Goal: Book appointment/travel/reservation

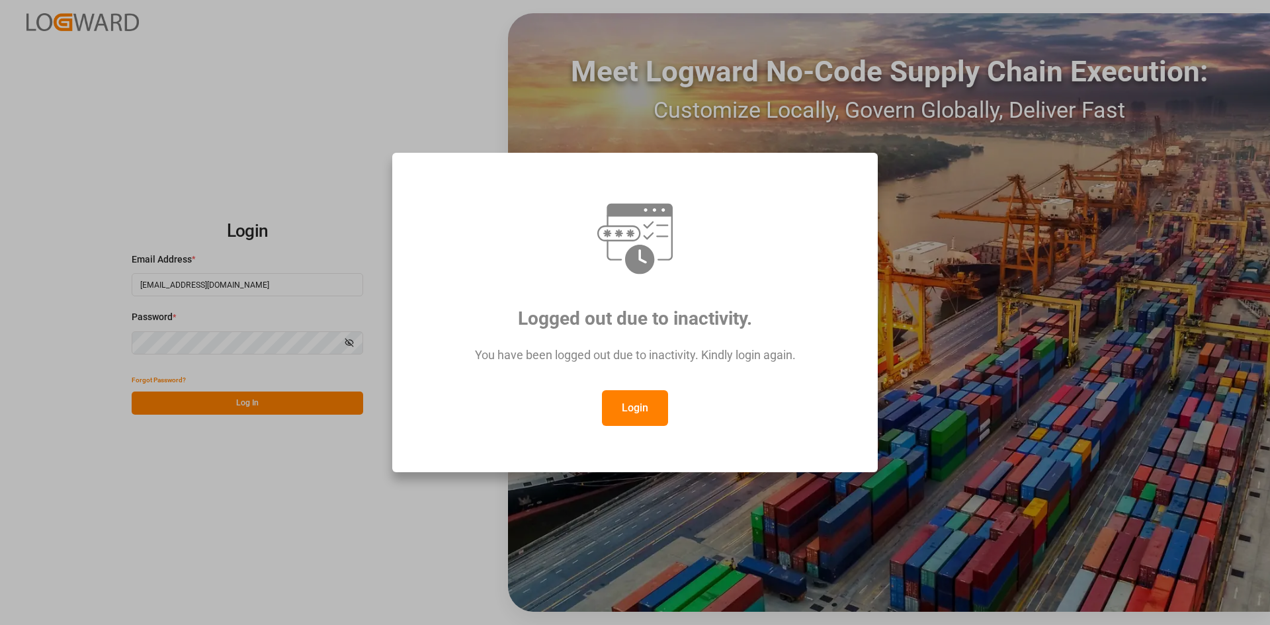
click at [643, 405] on button "Login" at bounding box center [635, 408] width 66 height 36
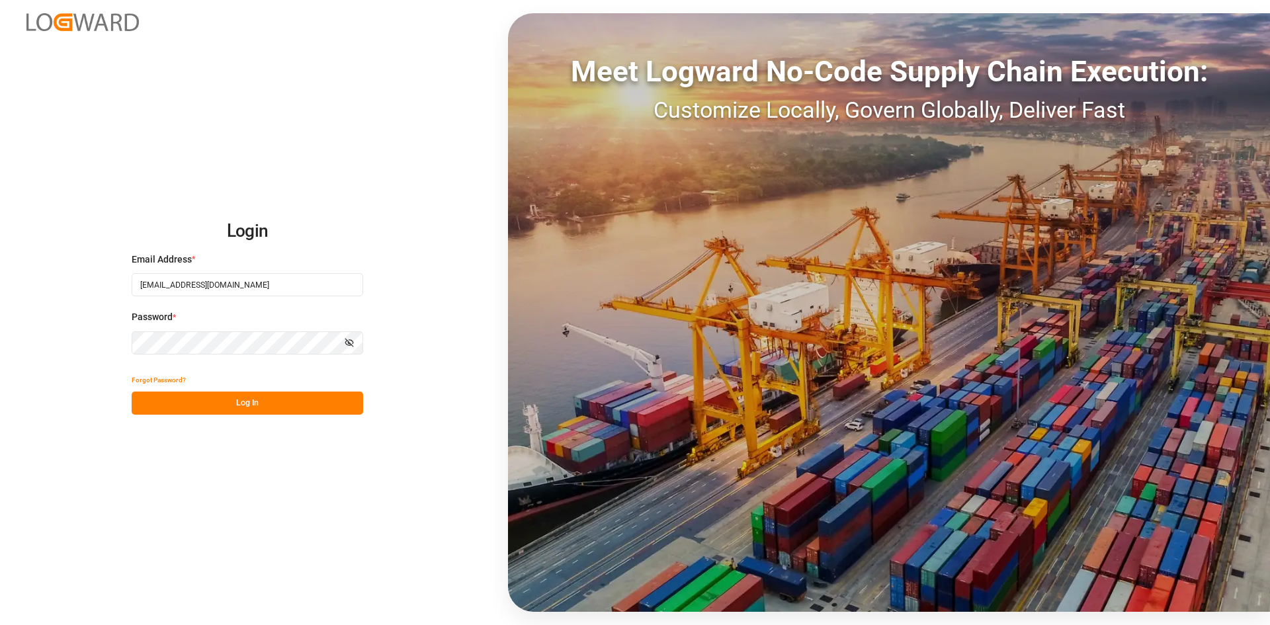
click at [274, 405] on button "Log In" at bounding box center [247, 402] width 231 height 23
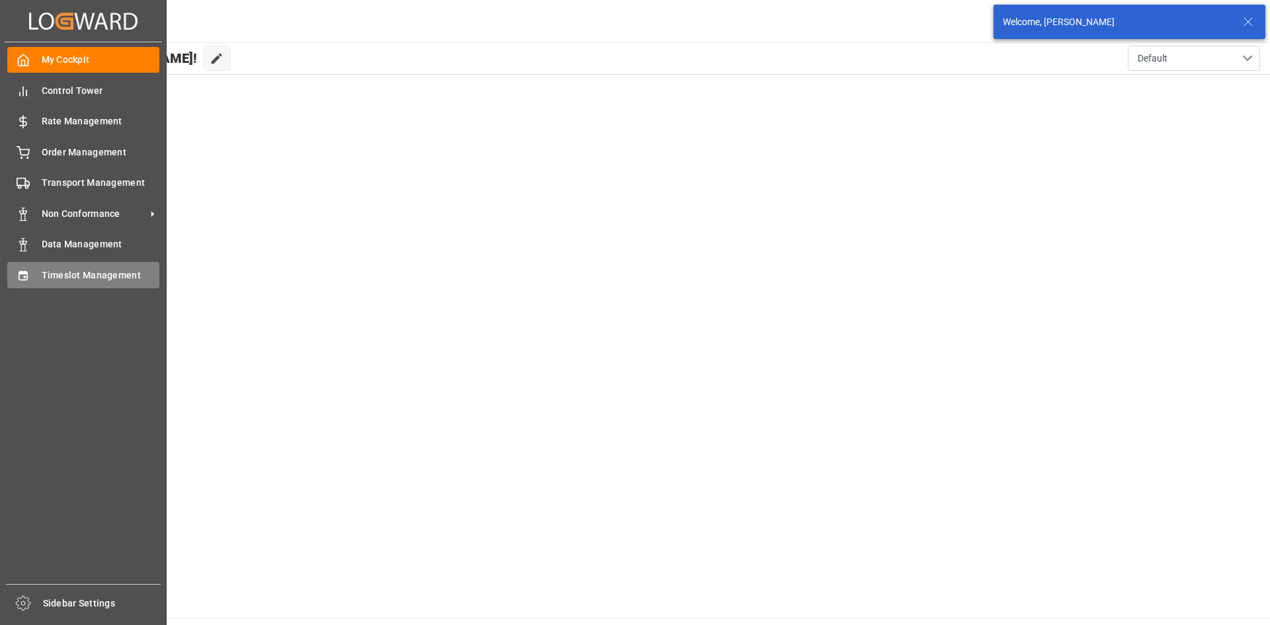
click at [22, 283] on div "Timeslot Management Timeslot Management" at bounding box center [83, 275] width 152 height 26
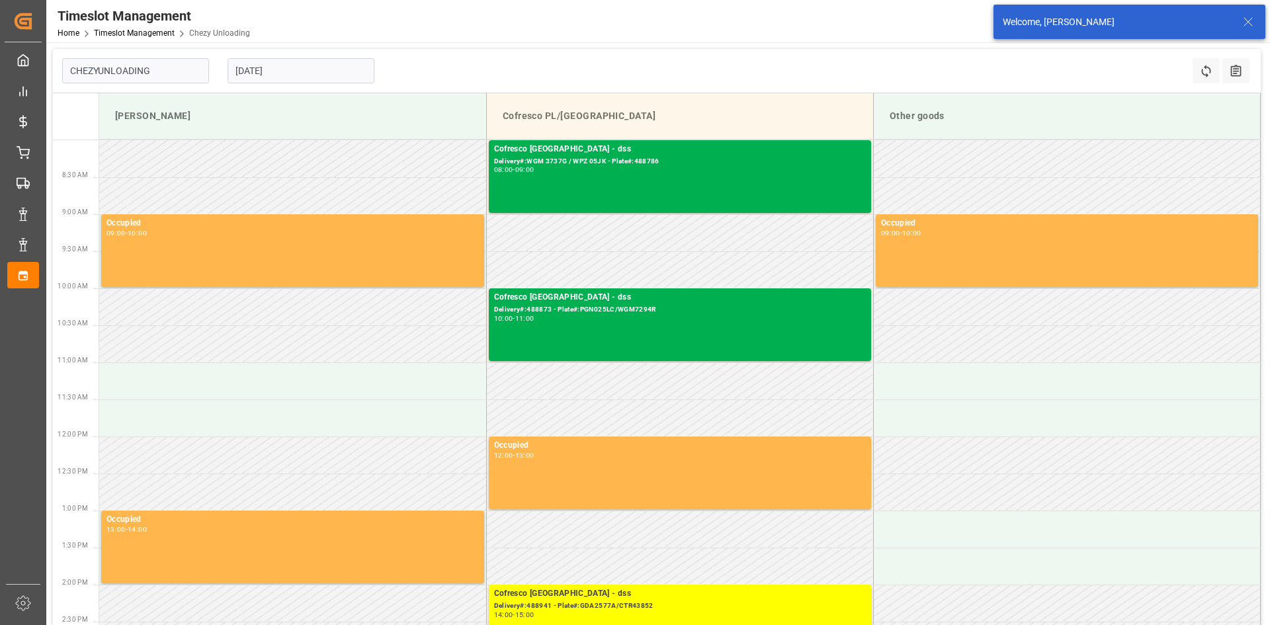
click at [305, 70] on input "[DATE]" at bounding box center [300, 70] width 147 height 25
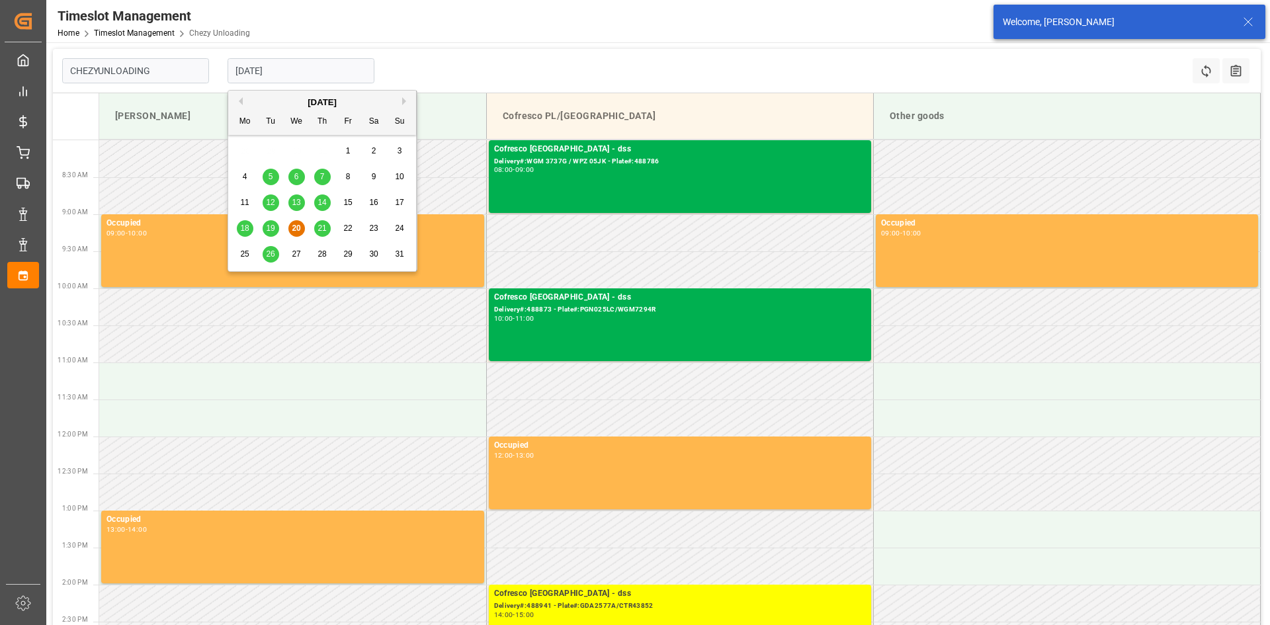
type input "Chezy Unloading"
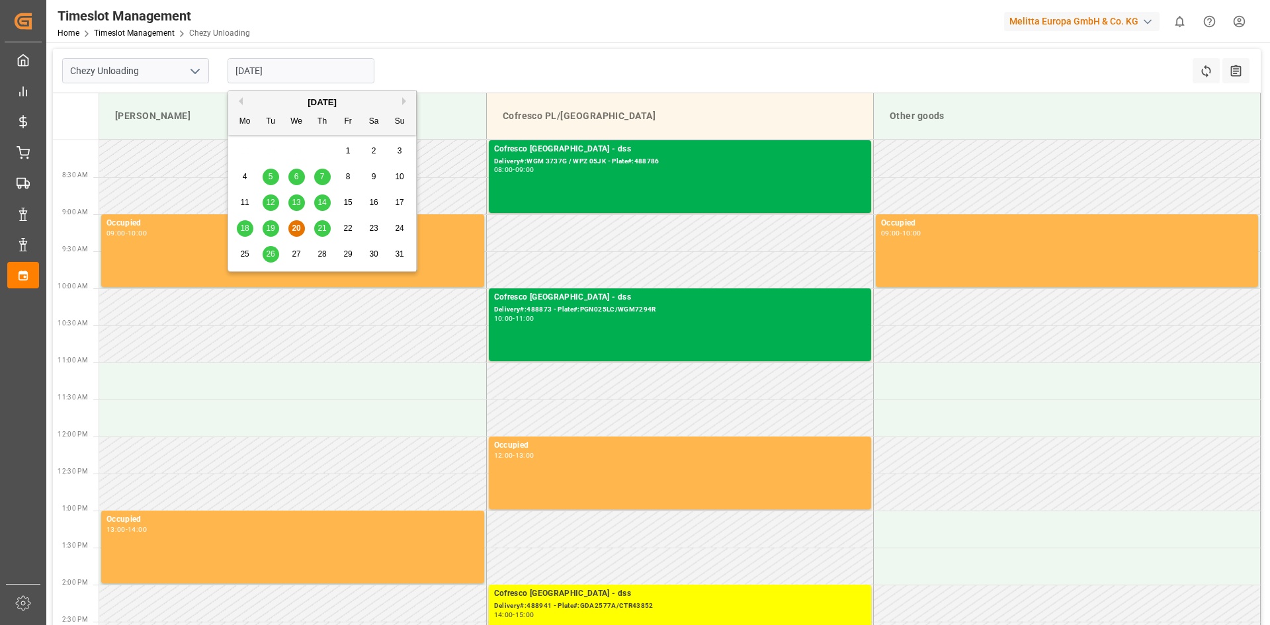
click at [274, 252] on span "26" at bounding box center [270, 253] width 9 height 9
type input "[DATE]"
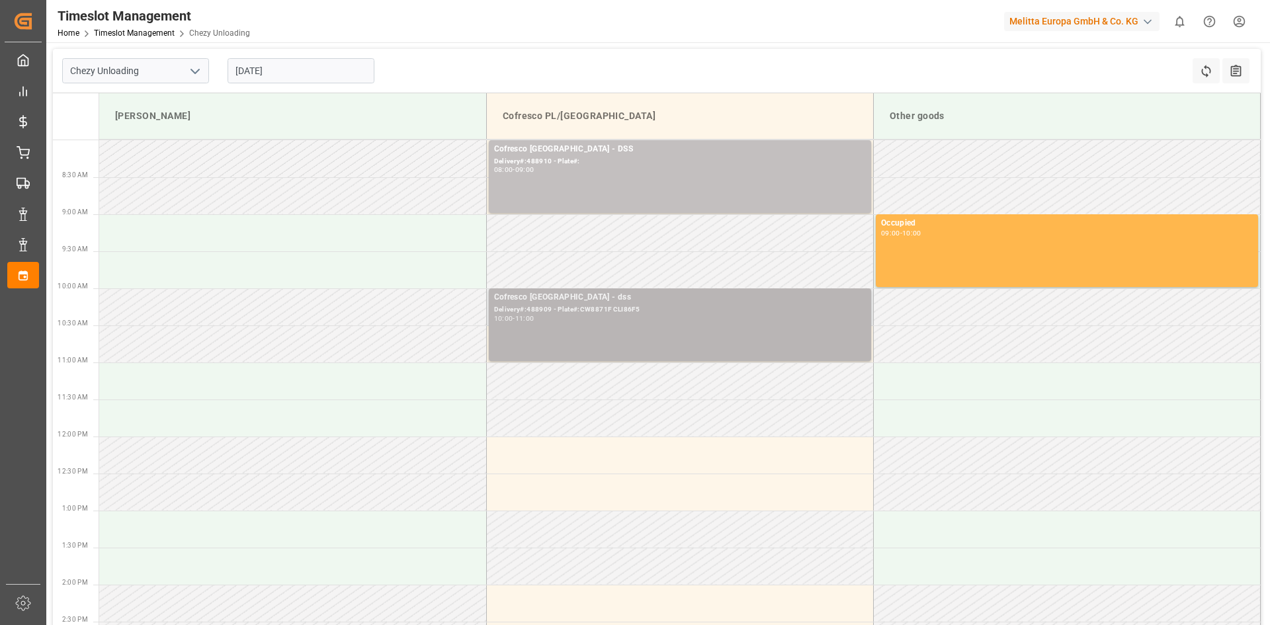
click at [616, 319] on div "10:00 - 11:00" at bounding box center [680, 318] width 372 height 7
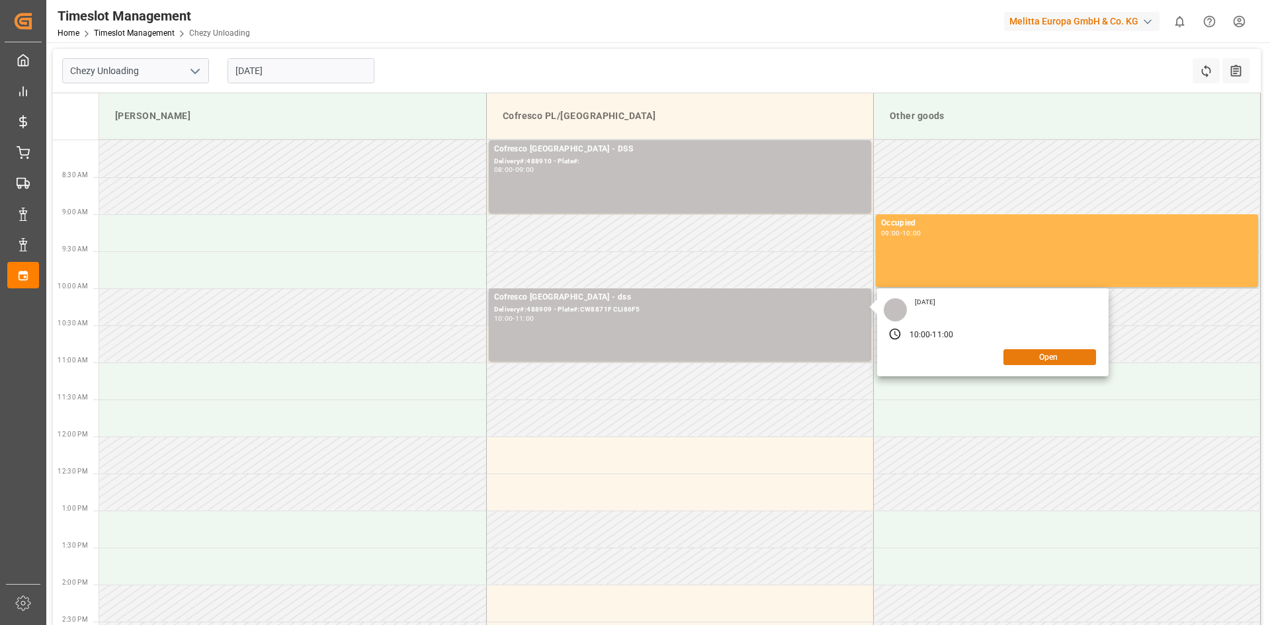
click at [1031, 358] on button "Open" at bounding box center [1049, 357] width 93 height 16
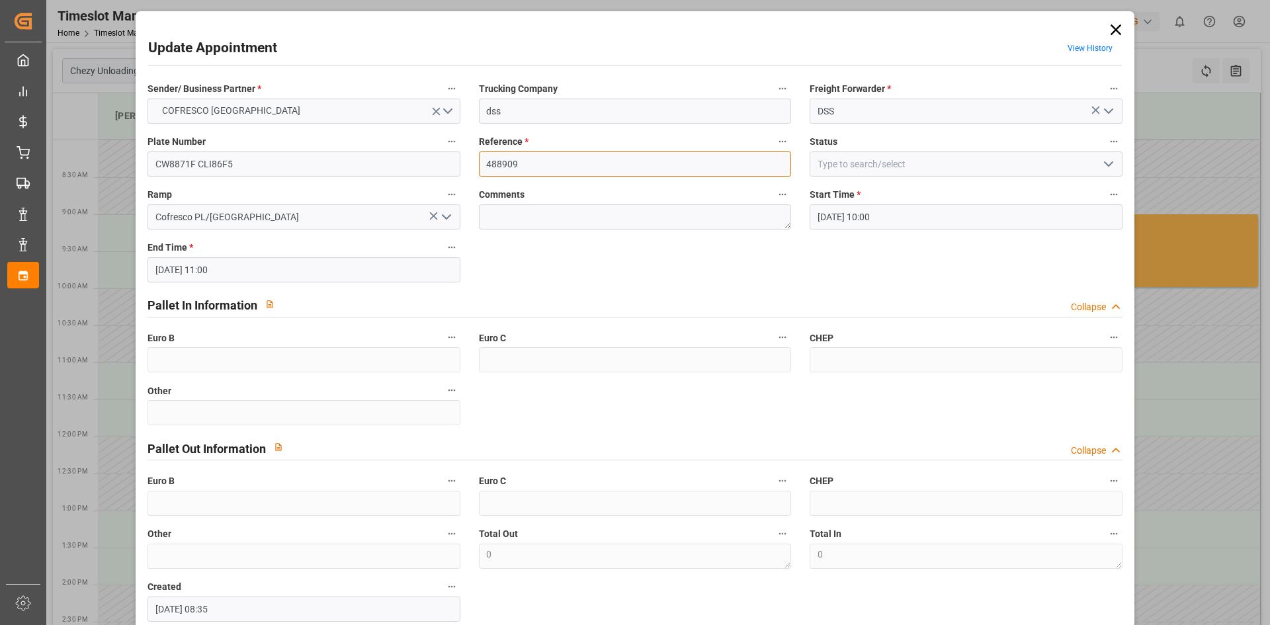
drag, startPoint x: 478, startPoint y: 165, endPoint x: 405, endPoint y: 165, distance: 72.7
click at [405, 165] on div "Sender/ Business Partner * COFRESCO [GEOGRAPHIC_DATA] Trucking Company dss Frei…" at bounding box center [634, 350] width 993 height 551
click at [542, 168] on input "488909" at bounding box center [635, 163] width 312 height 25
type input "488910"
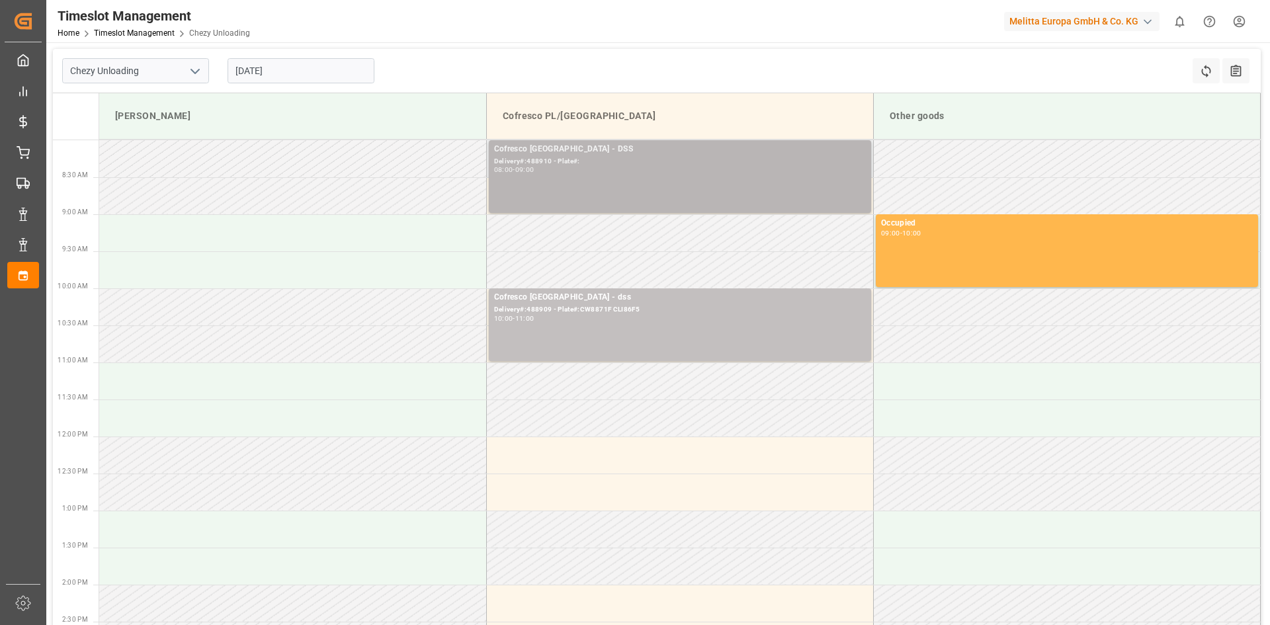
click at [704, 186] on div "Cofresco [GEOGRAPHIC_DATA] - DSS Delivery#:488910 - Plate#: 08:00 - 09:00" at bounding box center [680, 176] width 372 height 67
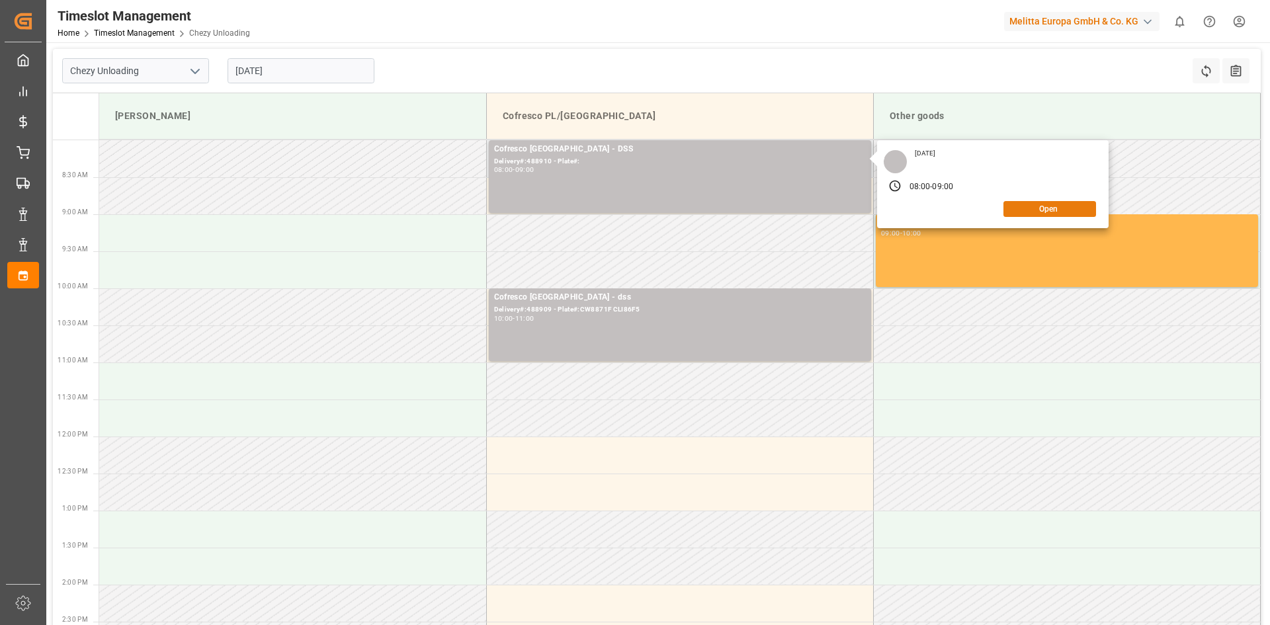
click at [1082, 214] on button "Open" at bounding box center [1049, 209] width 93 height 16
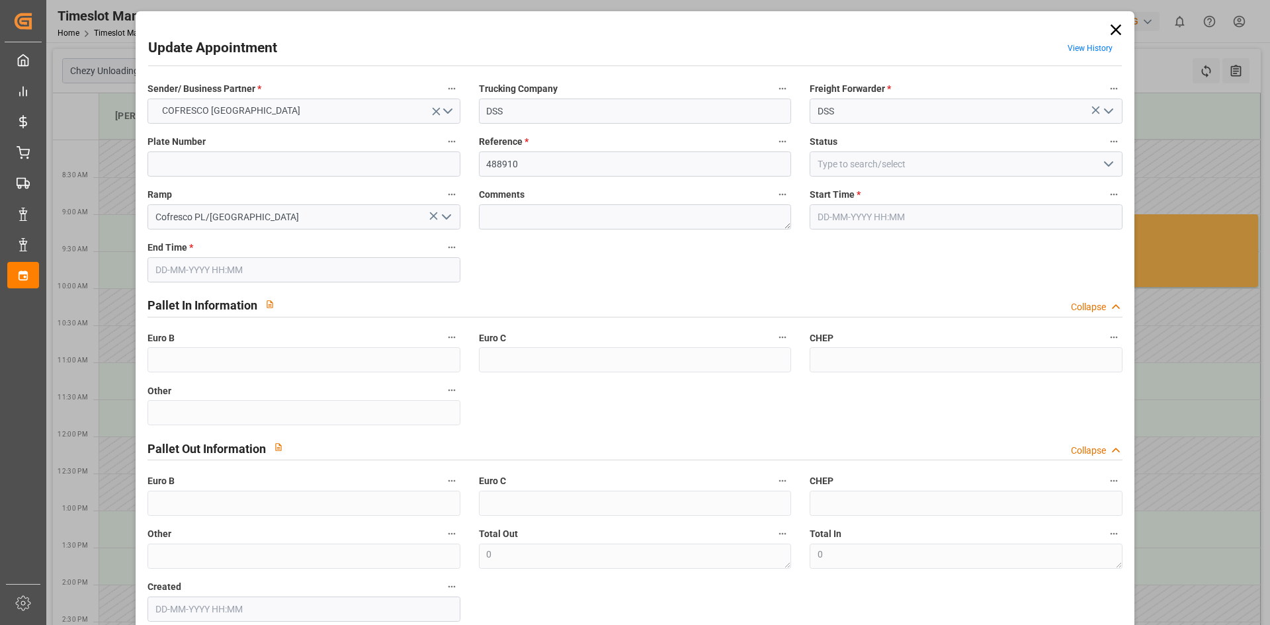
type input "[DATE] 08:00"
type input "[DATE] 09:00"
type input "[DATE] 07:31"
click at [307, 172] on input at bounding box center [303, 163] width 312 height 25
paste input "GDA66884/GDA0808P"
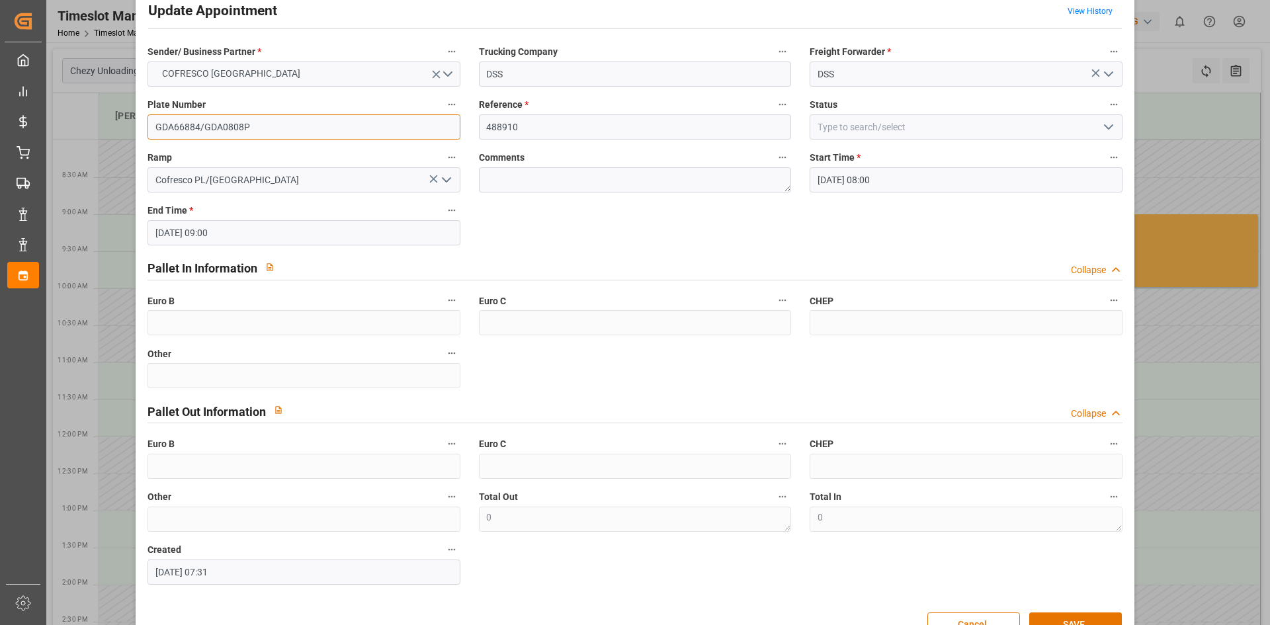
scroll to position [73, 0]
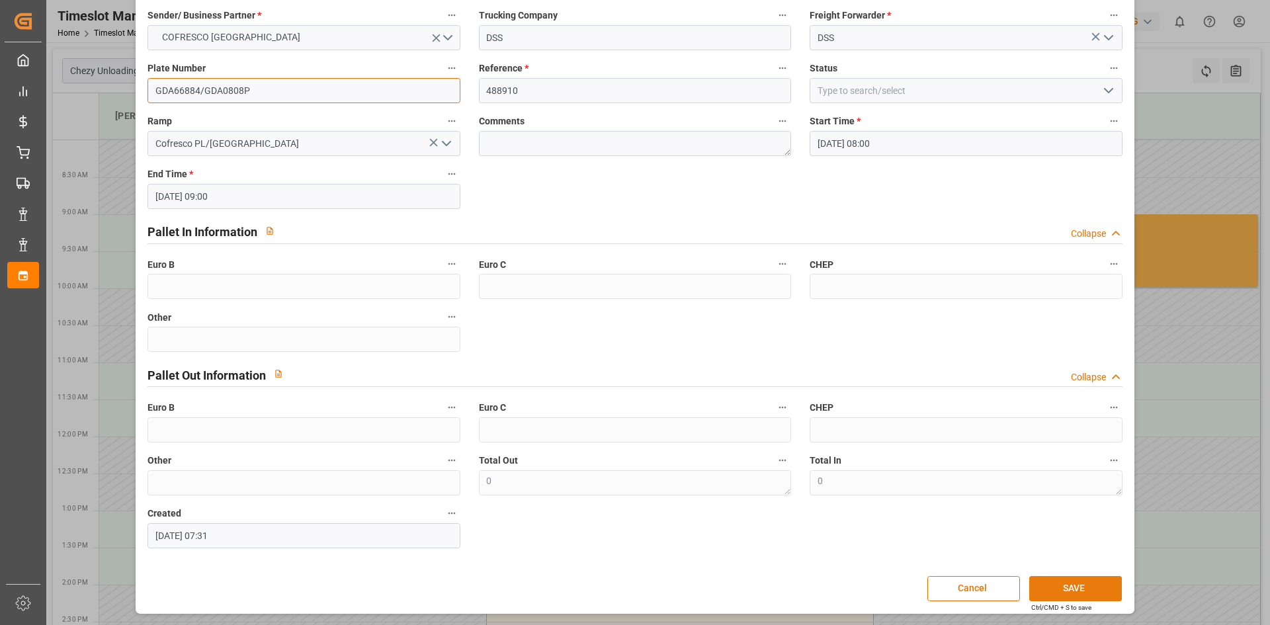
type input "GDA66884/GDA0808P"
click at [1089, 586] on button "SAVE" at bounding box center [1075, 588] width 93 height 25
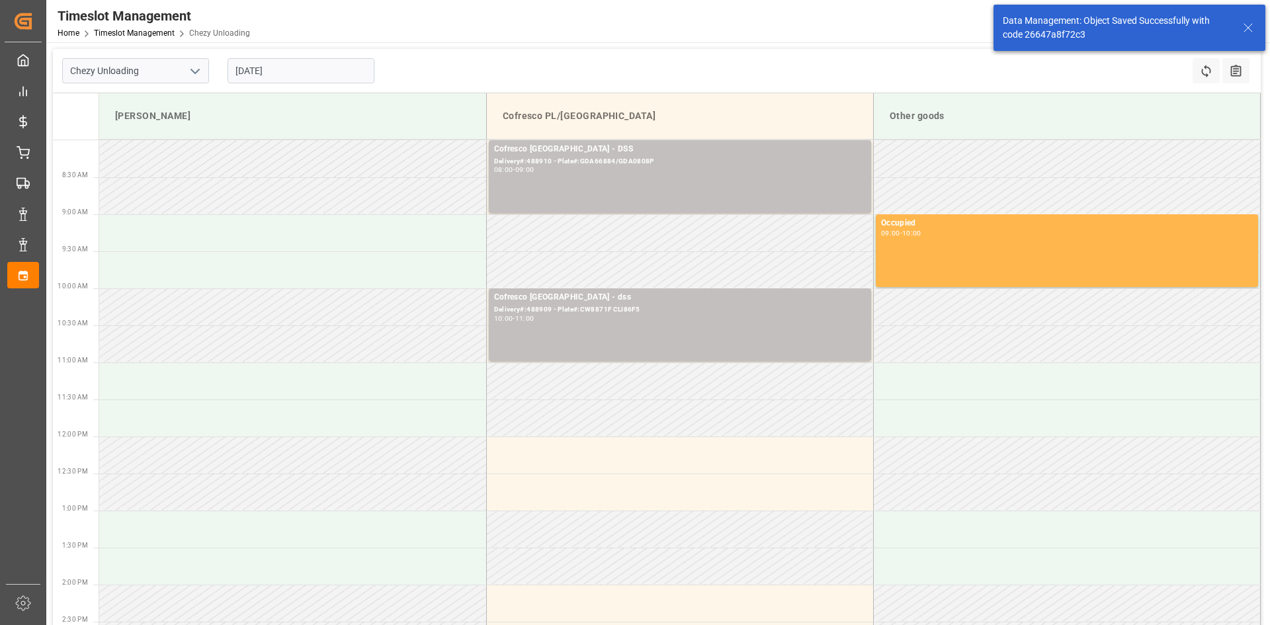
click at [261, 68] on input "[DATE]" at bounding box center [300, 70] width 147 height 25
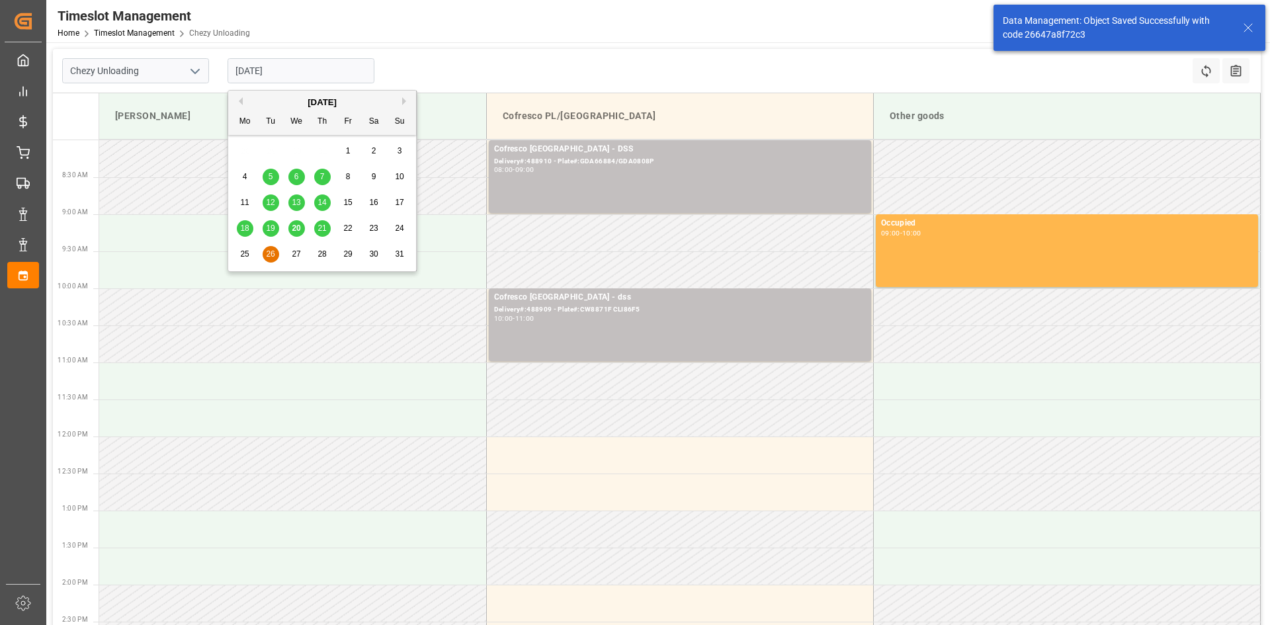
click at [298, 252] on span "27" at bounding box center [296, 253] width 9 height 9
type input "[DATE]"
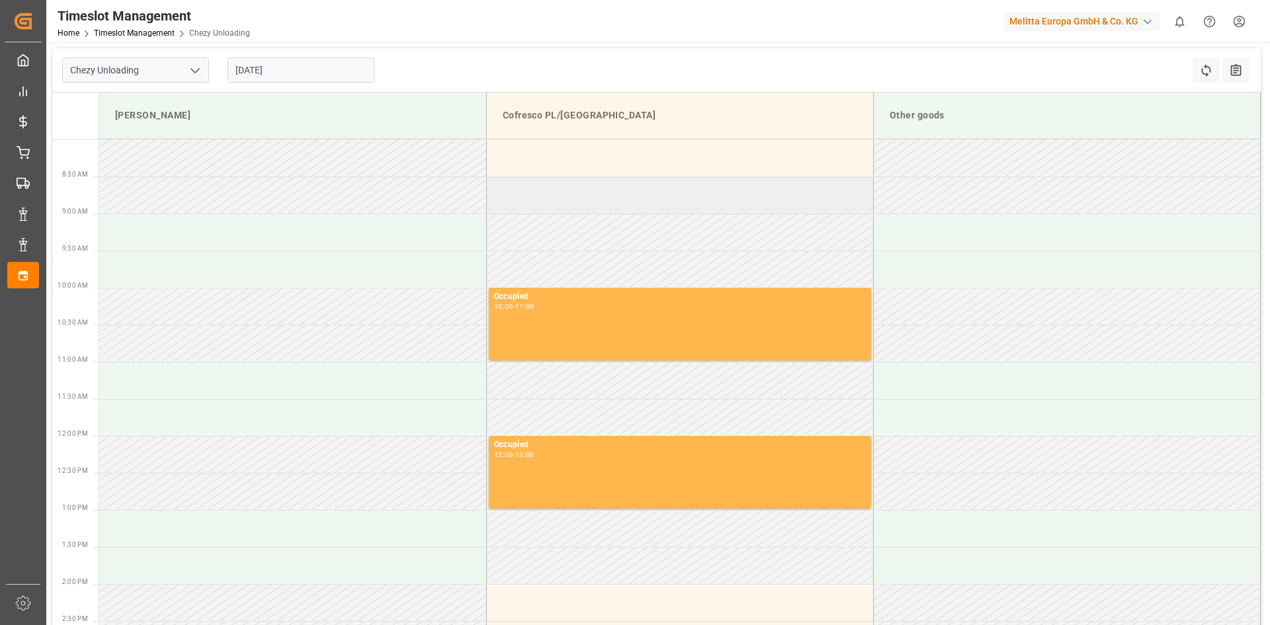
scroll to position [0, 0]
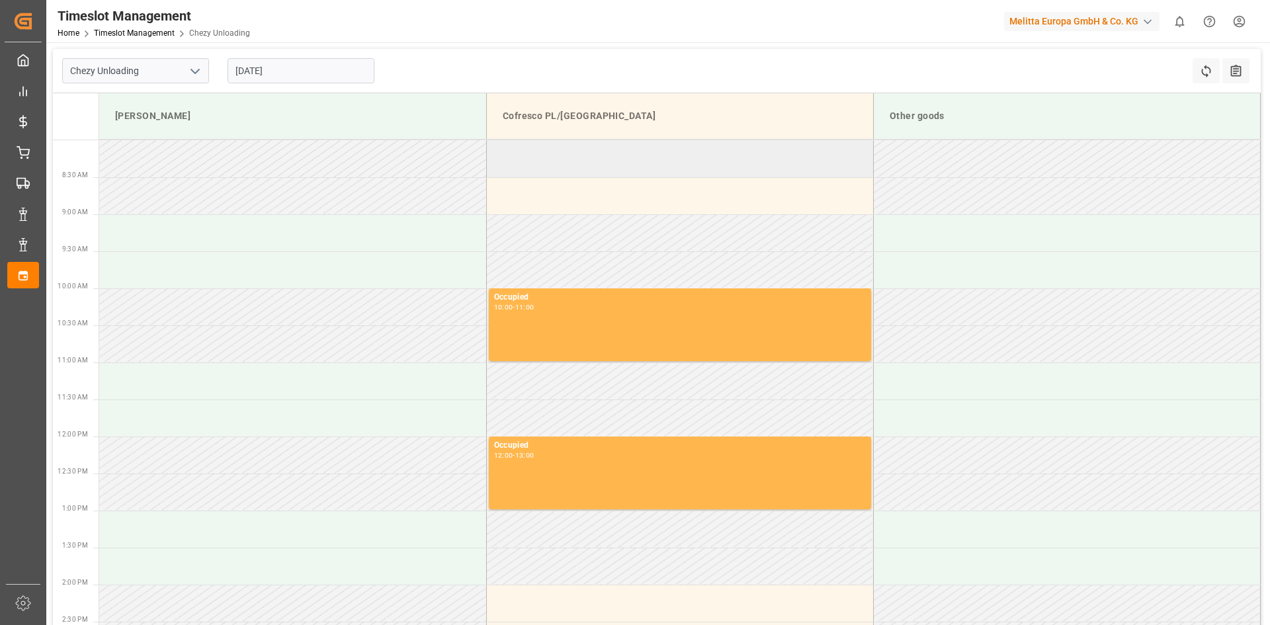
click at [567, 172] on td at bounding box center [679, 158] width 387 height 37
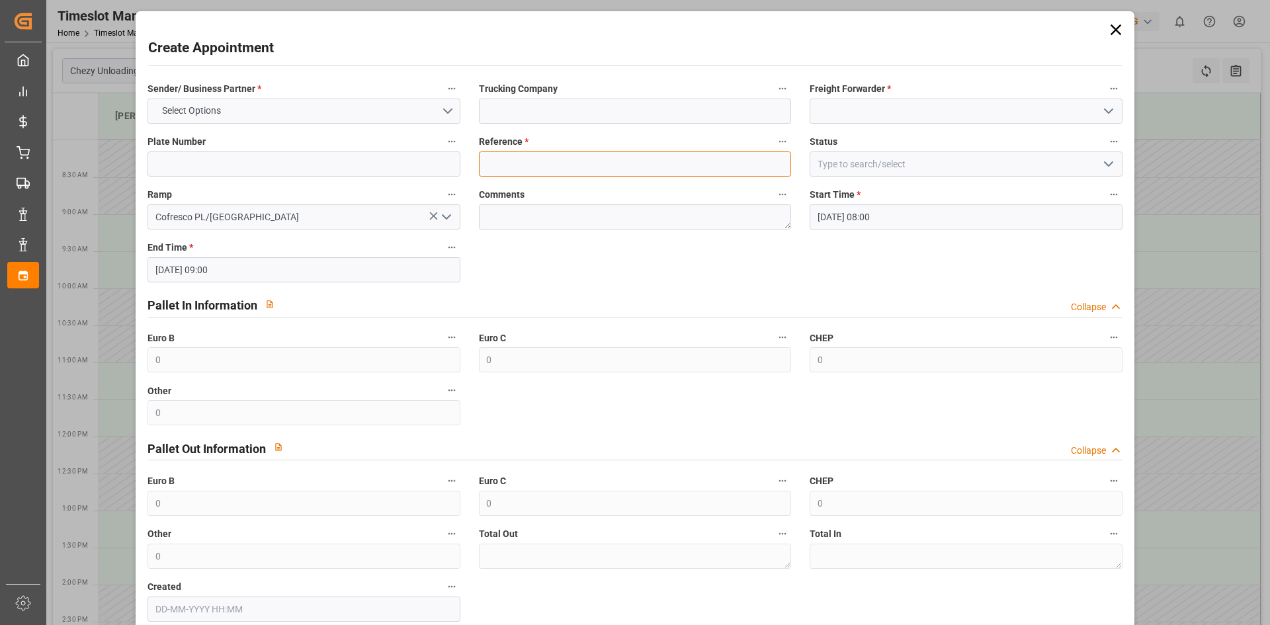
click at [553, 159] on input at bounding box center [635, 163] width 312 height 25
type input "x"
click at [948, 108] on input at bounding box center [965, 111] width 312 height 25
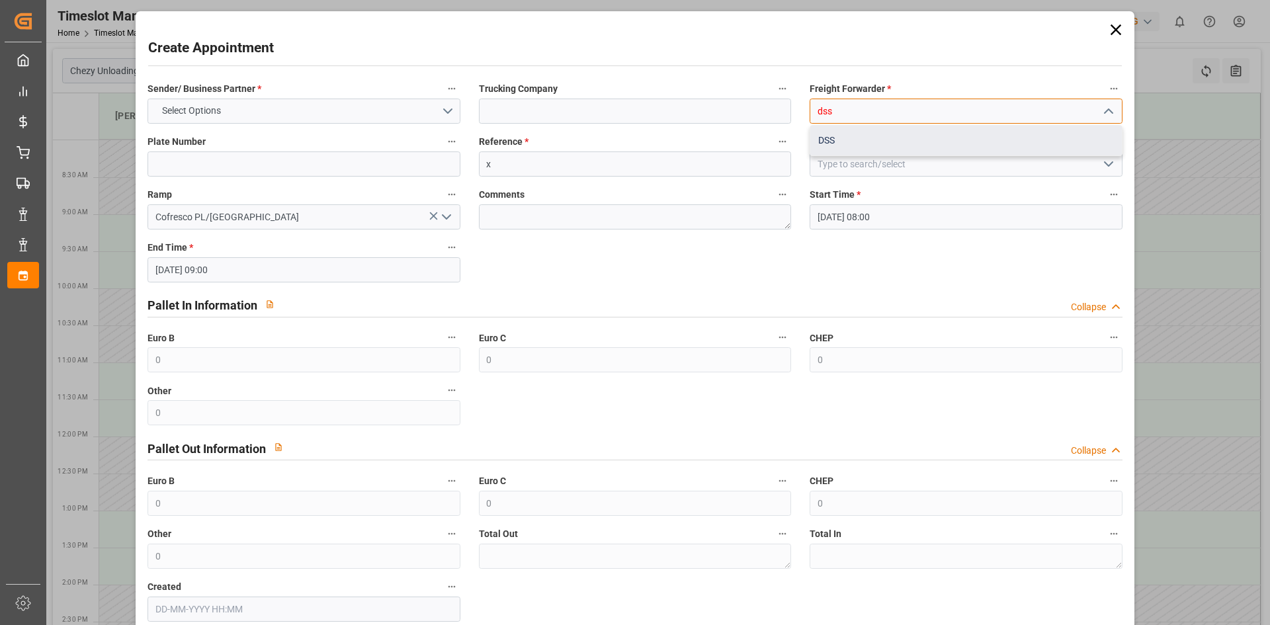
click at [850, 144] on div "DSS" at bounding box center [965, 141] width 311 height 30
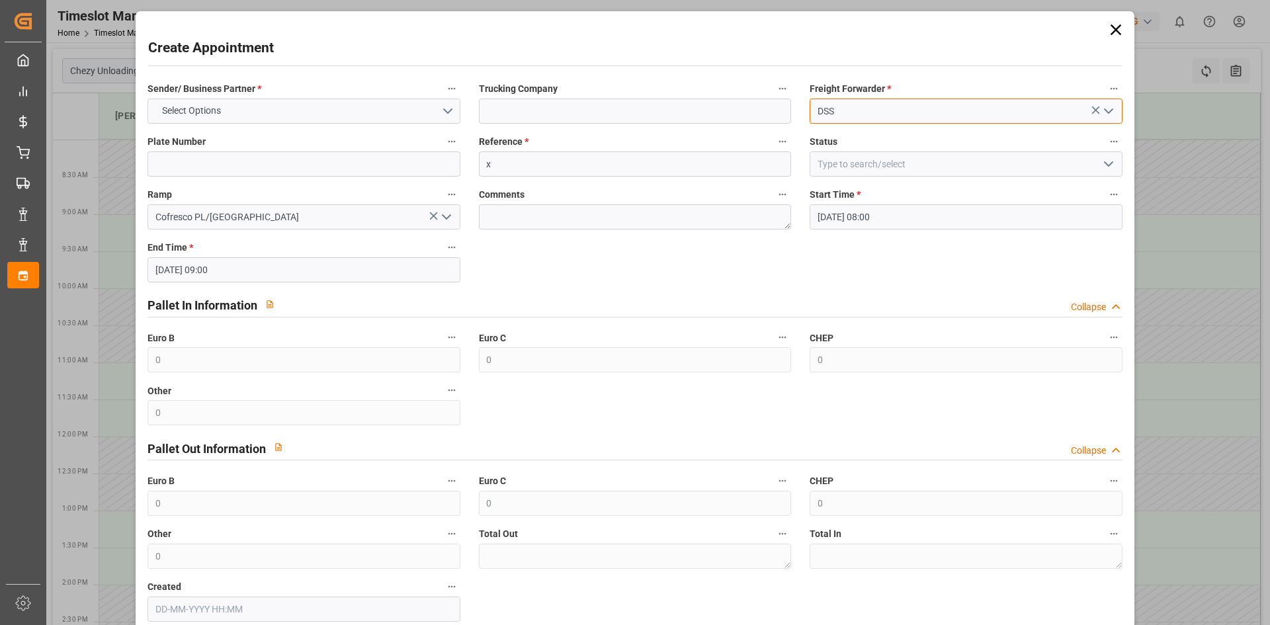
type input "DSS"
drag, startPoint x: 606, startPoint y: 128, endPoint x: 606, endPoint y: 121, distance: 7.3
click at [606, 128] on div "Reference * x" at bounding box center [634, 154] width 331 height 53
click at [606, 121] on input at bounding box center [635, 111] width 312 height 25
type input "x"
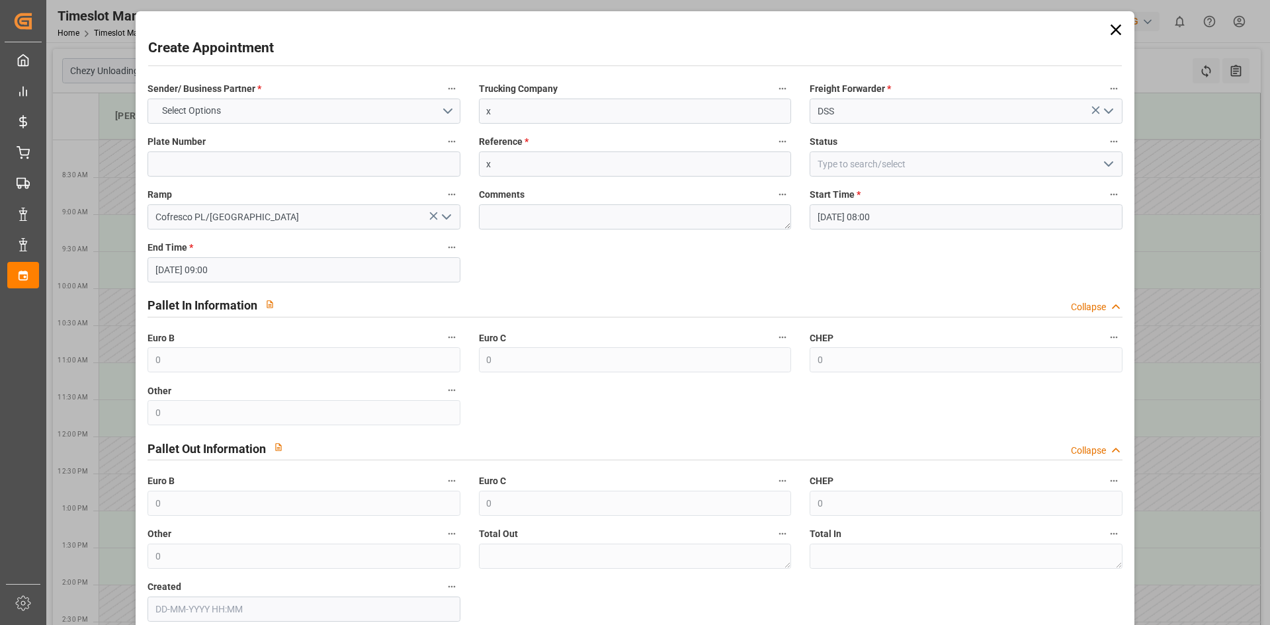
click at [304, 136] on label "Plate Number" at bounding box center [303, 142] width 312 height 19
click at [443, 136] on button "Plate Number" at bounding box center [451, 141] width 17 height 17
click at [304, 116] on div at bounding box center [635, 312] width 1270 height 625
click at [297, 118] on button "Select Options" at bounding box center [303, 111] width 312 height 25
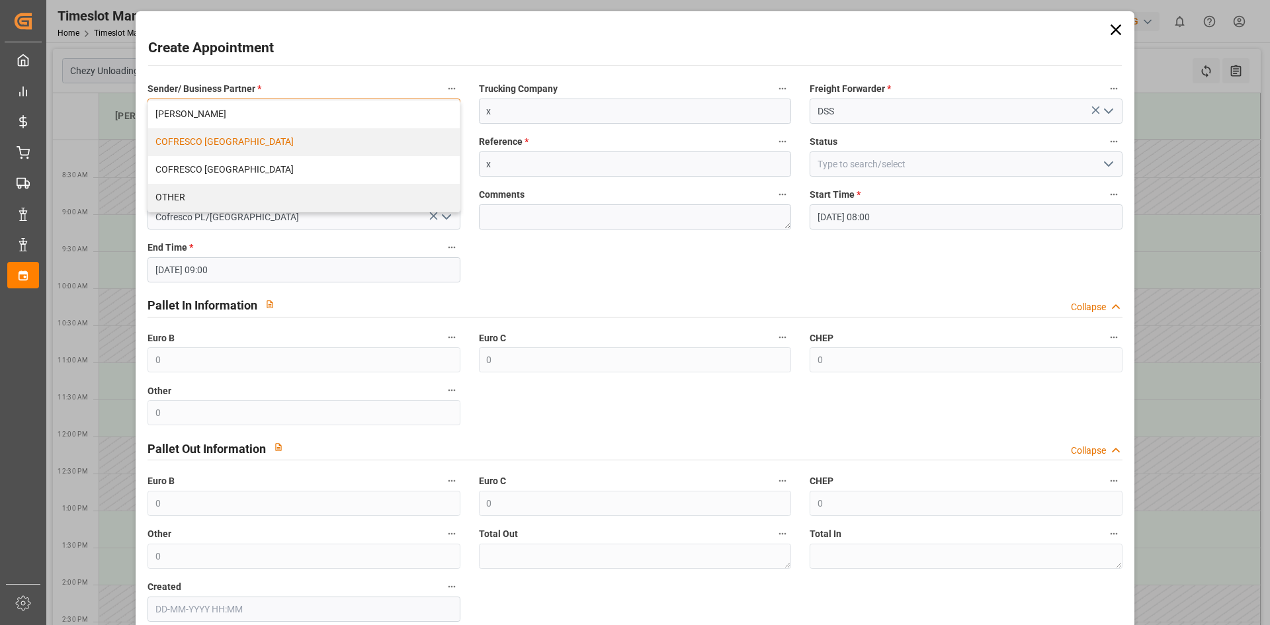
click at [259, 141] on div "COFRESCO [GEOGRAPHIC_DATA]" at bounding box center [303, 142] width 311 height 28
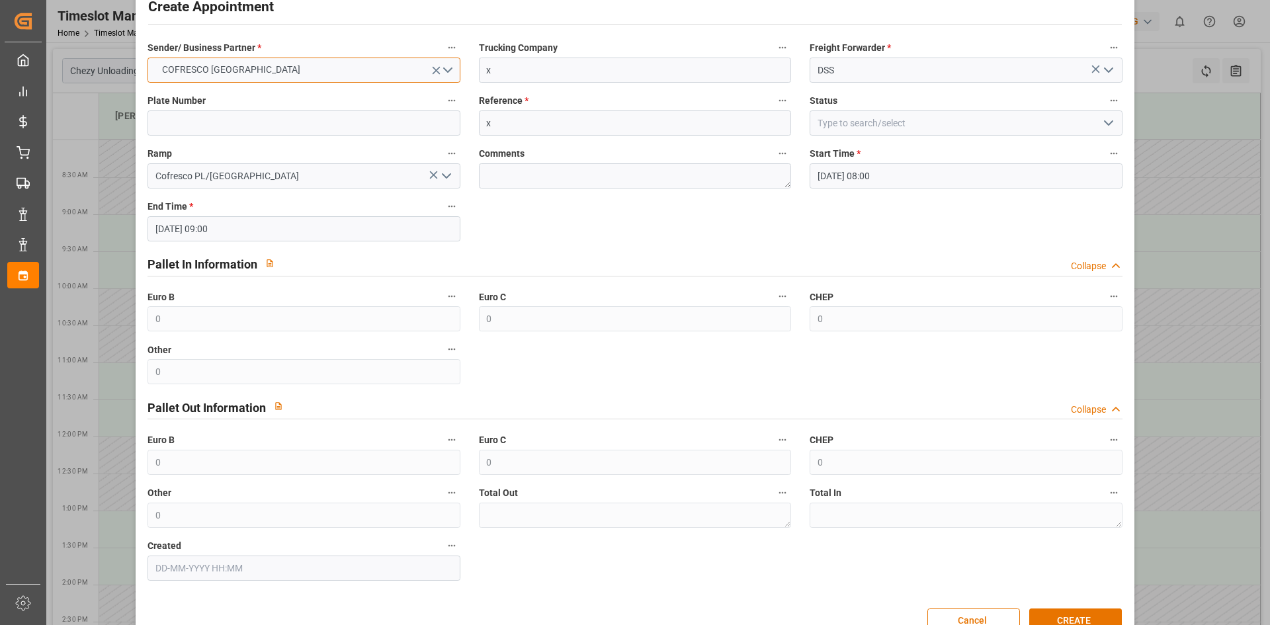
scroll to position [73, 0]
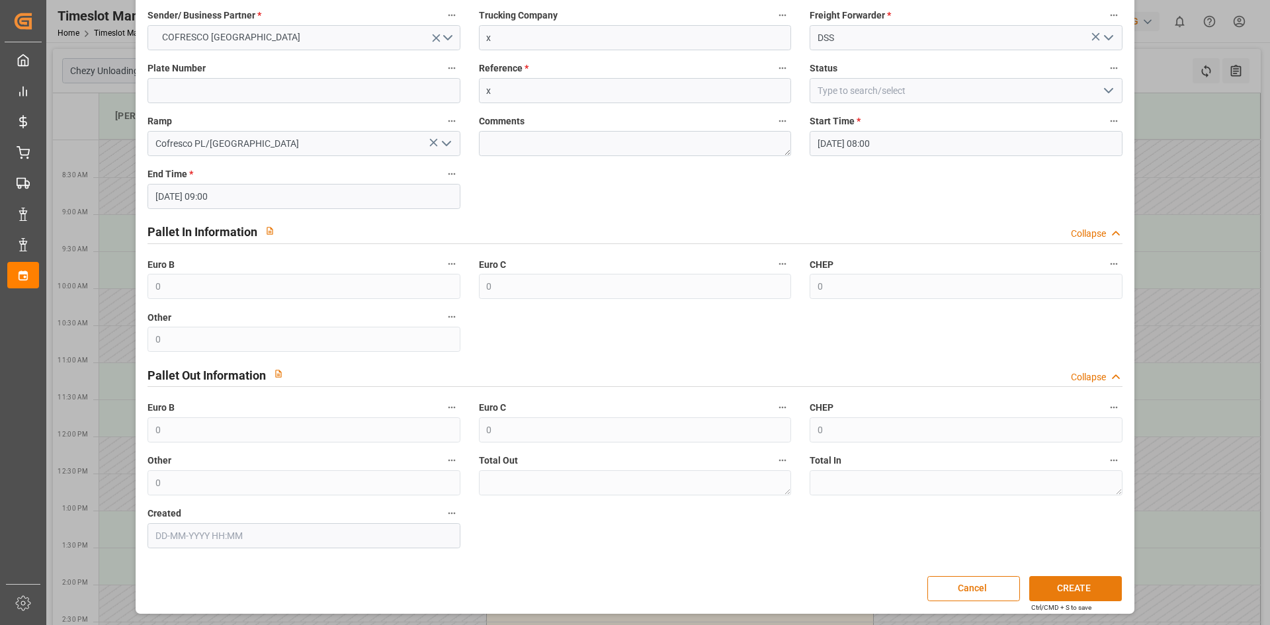
click at [1071, 590] on button "CREATE" at bounding box center [1075, 588] width 93 height 25
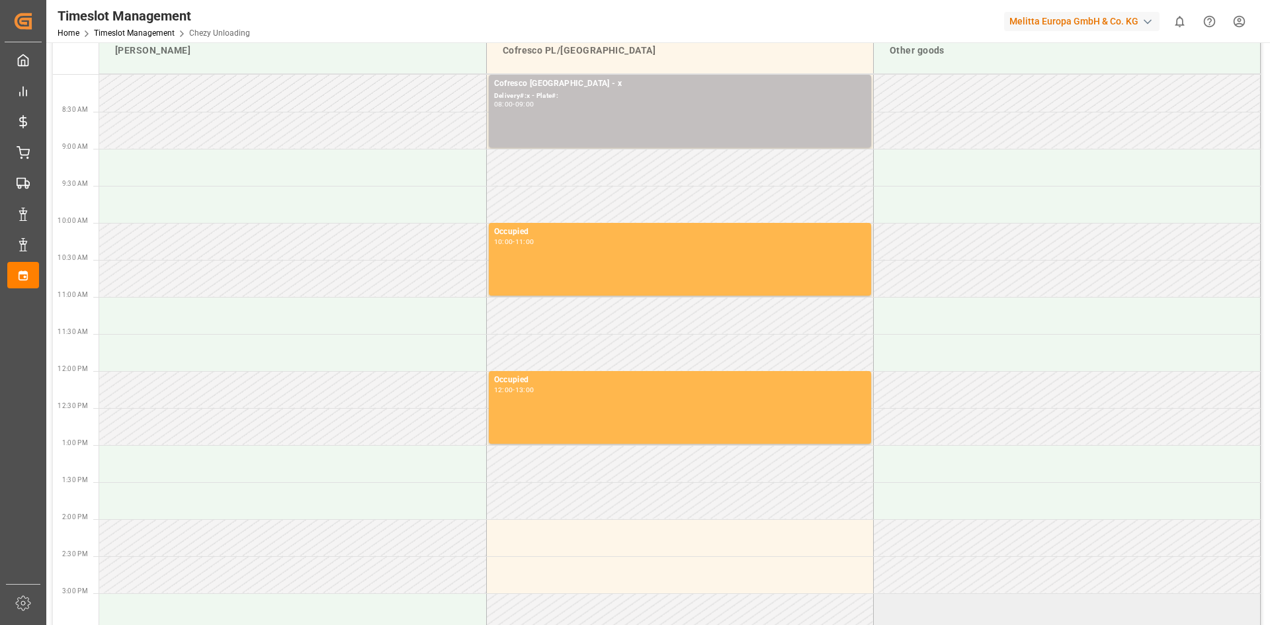
scroll to position [264, 0]
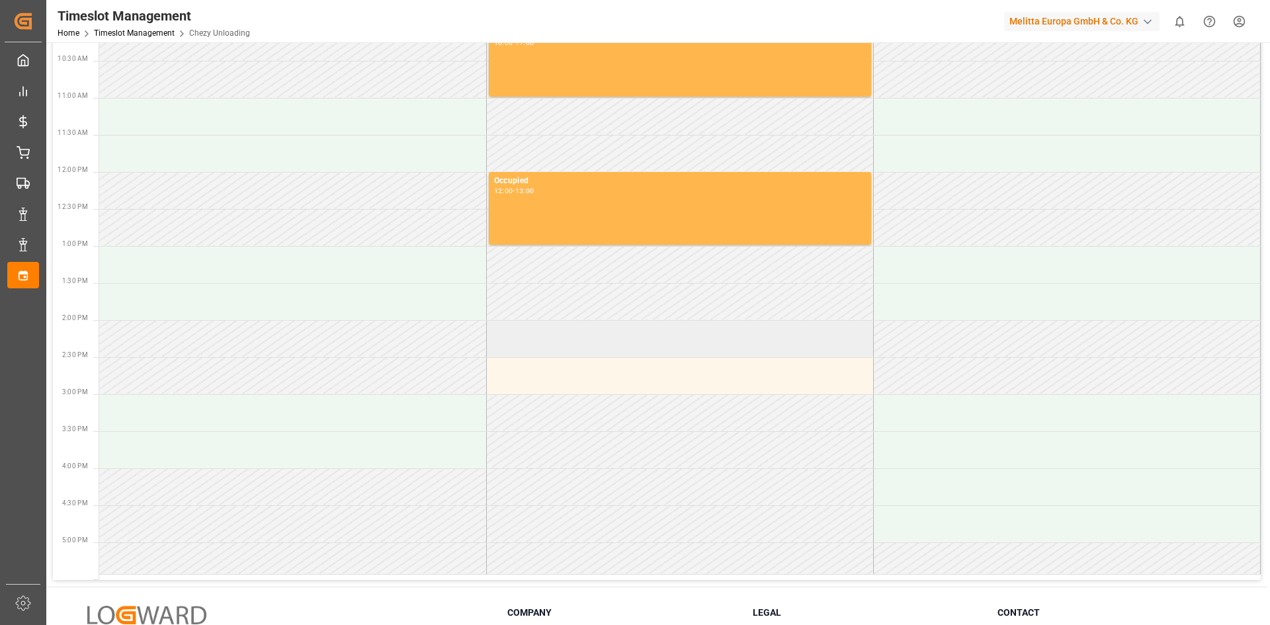
click at [650, 351] on td at bounding box center [679, 338] width 387 height 37
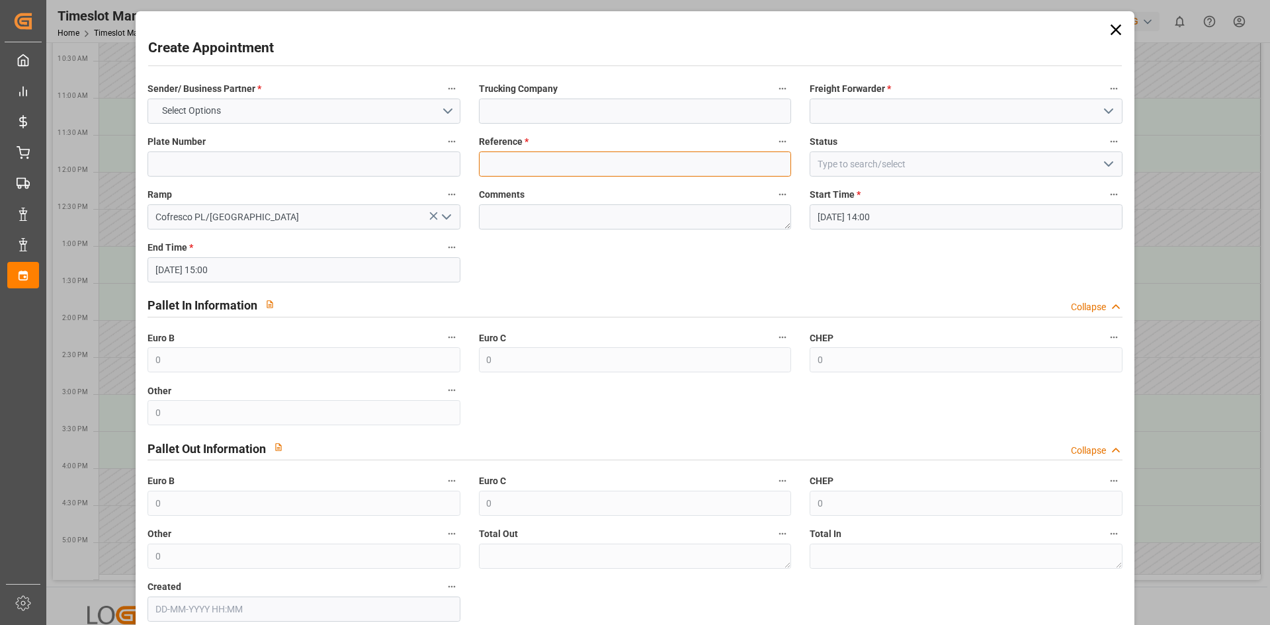
drag, startPoint x: 639, startPoint y: 151, endPoint x: 651, endPoint y: 154, distance: 11.7
click at [639, 151] on input at bounding box center [635, 163] width 312 height 25
type input "x"
click at [884, 111] on input at bounding box center [965, 111] width 312 height 25
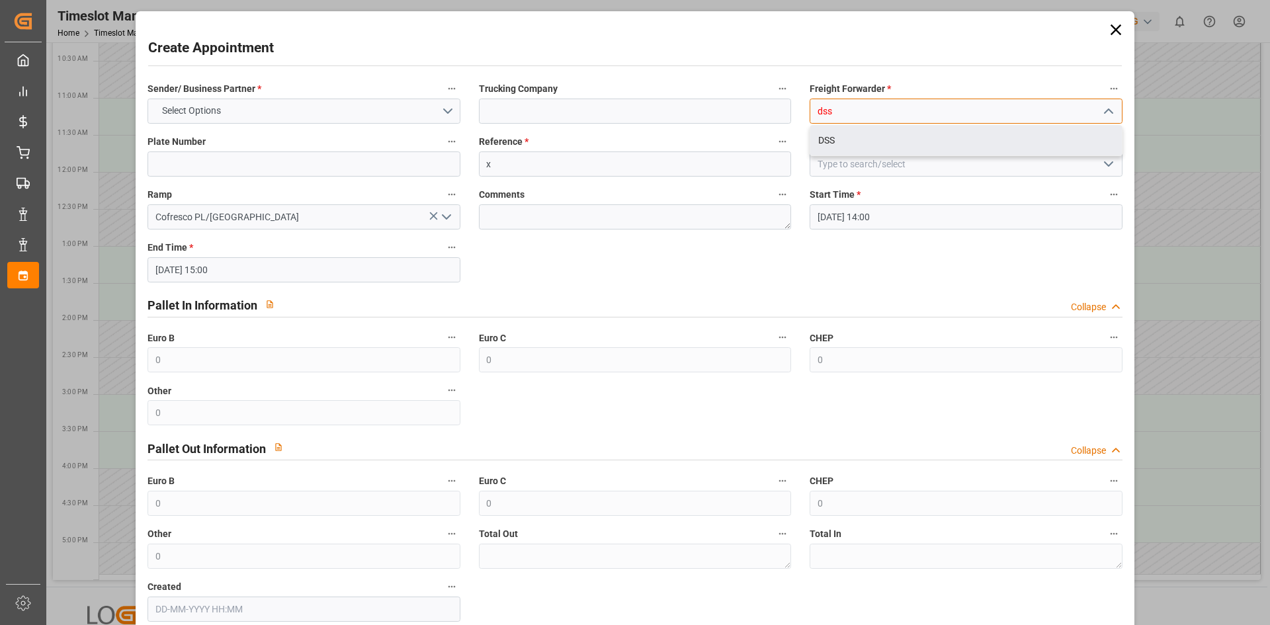
drag, startPoint x: 851, startPoint y: 138, endPoint x: 678, endPoint y: 126, distance: 173.7
click at [850, 139] on div "DSS" at bounding box center [965, 141] width 311 height 30
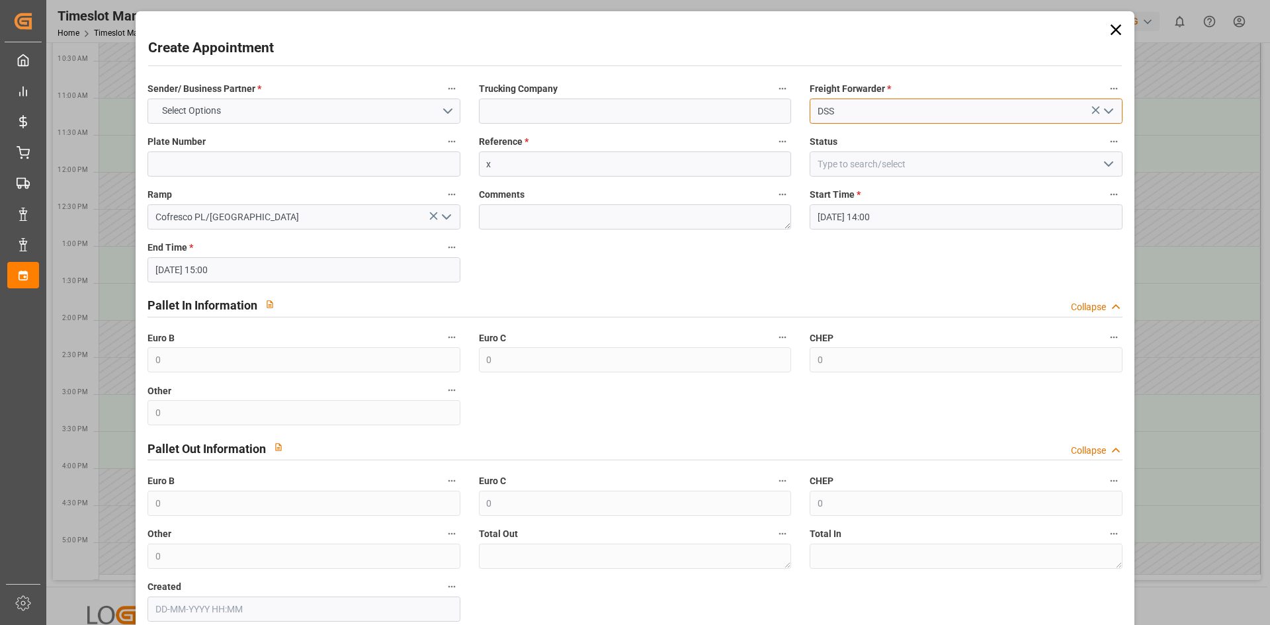
type input "DSS"
click at [655, 122] on input at bounding box center [635, 111] width 312 height 25
type input "x"
click at [333, 113] on button "Select Options" at bounding box center [303, 111] width 312 height 25
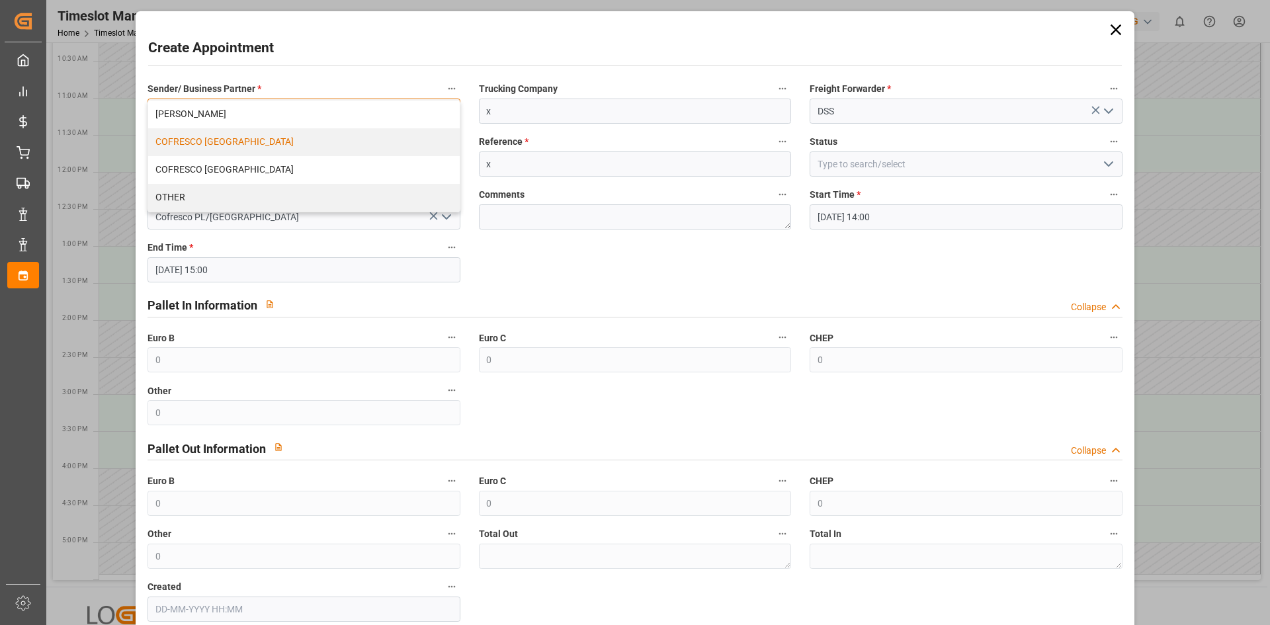
click at [305, 145] on div "COFRESCO [GEOGRAPHIC_DATA]" at bounding box center [303, 142] width 311 height 28
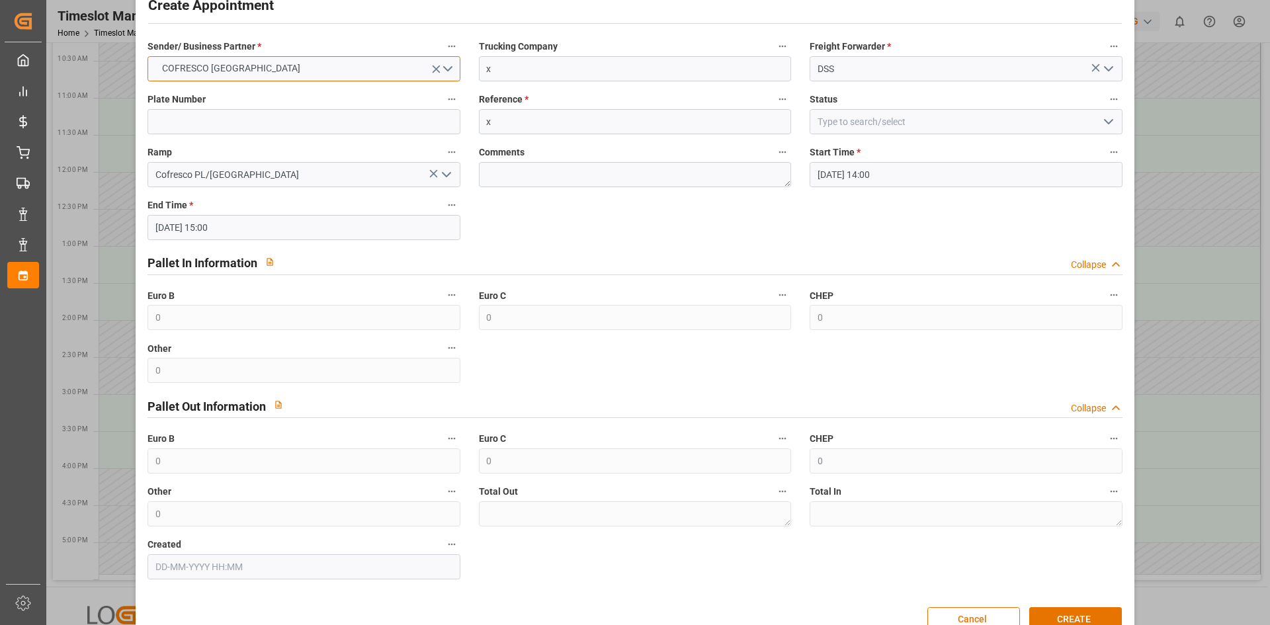
scroll to position [73, 0]
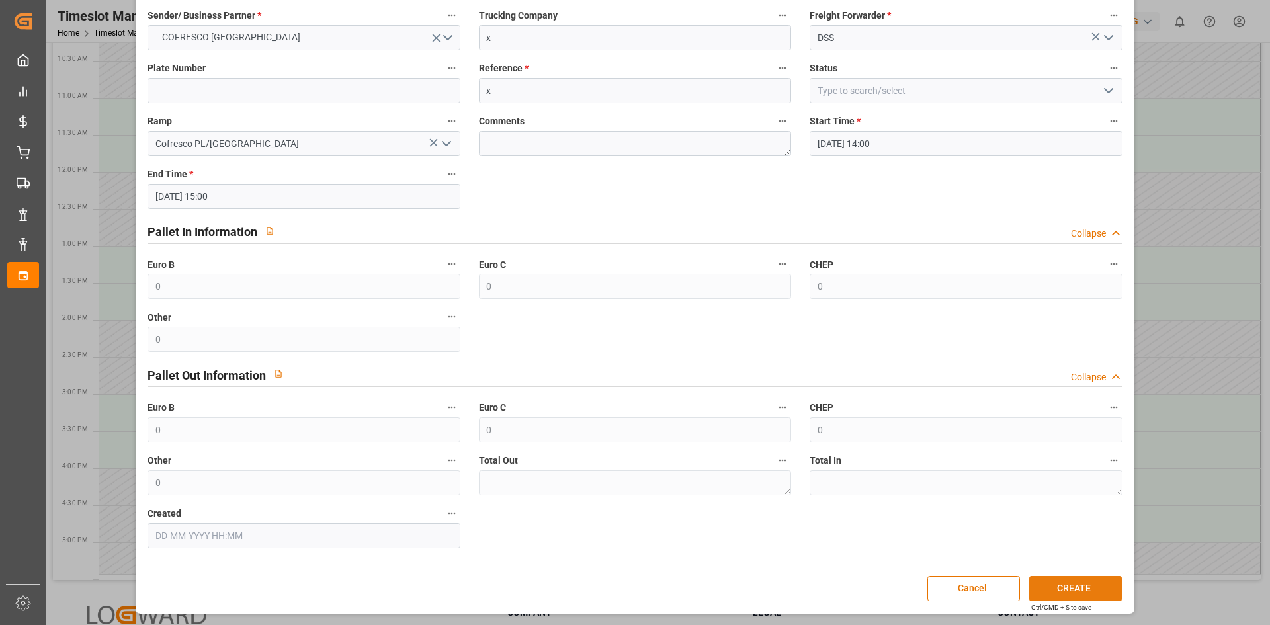
click at [1075, 600] on button "CREATE" at bounding box center [1075, 588] width 93 height 25
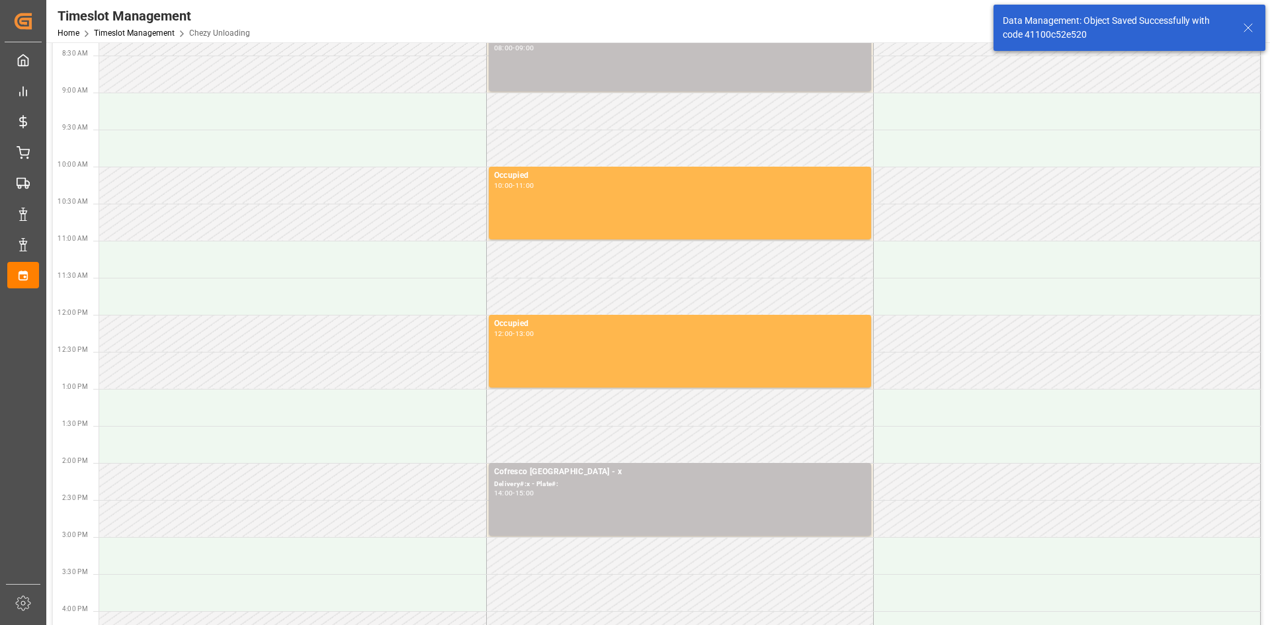
scroll to position [0, 0]
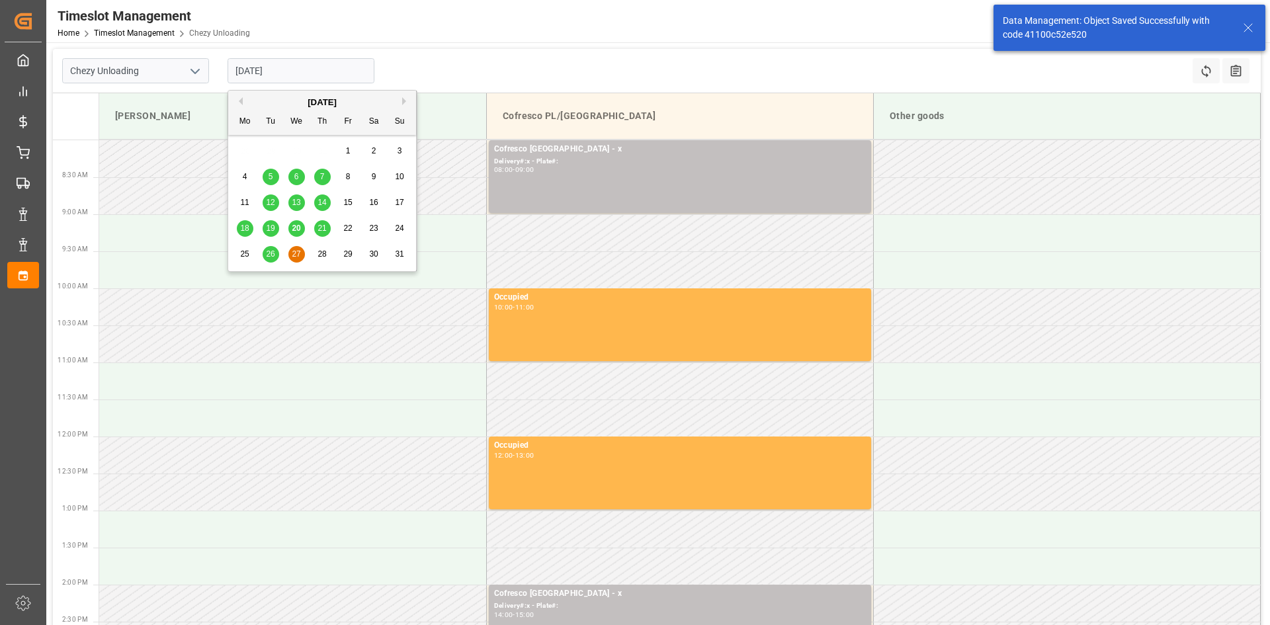
click at [260, 62] on input "[DATE]" at bounding box center [300, 70] width 147 height 25
